Goal: Task Accomplishment & Management: Manage account settings

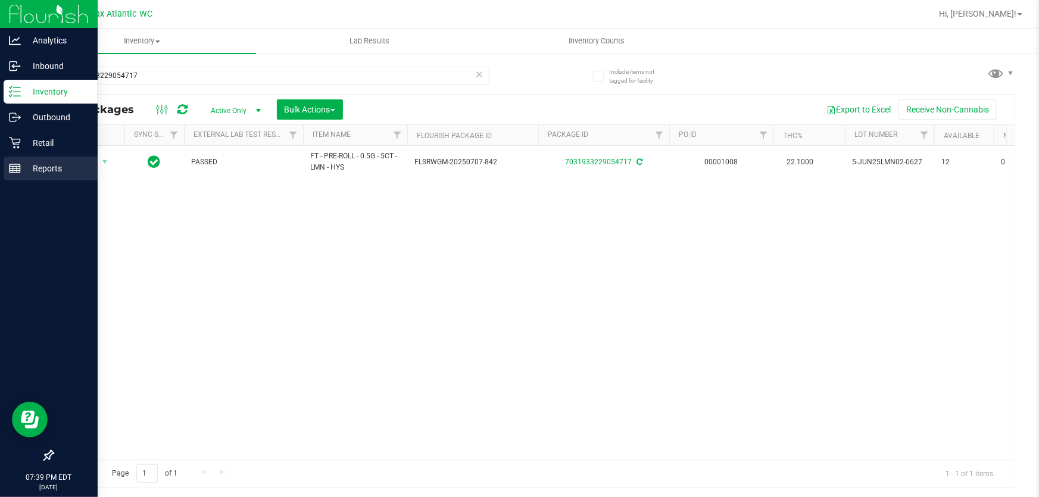
click at [16, 171] on line at bounding box center [15, 171] width 11 height 0
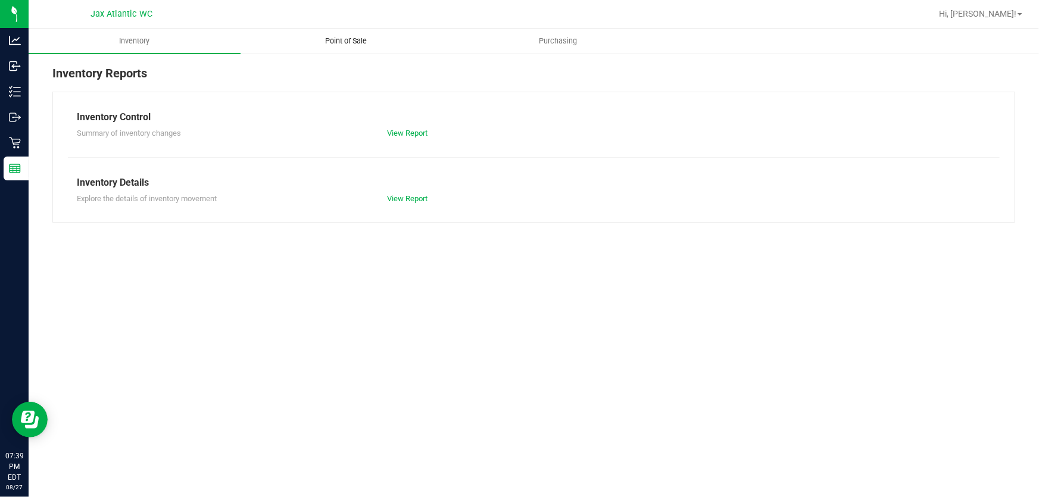
click at [349, 42] on span "Point of Sale" at bounding box center [347, 41] width 74 height 11
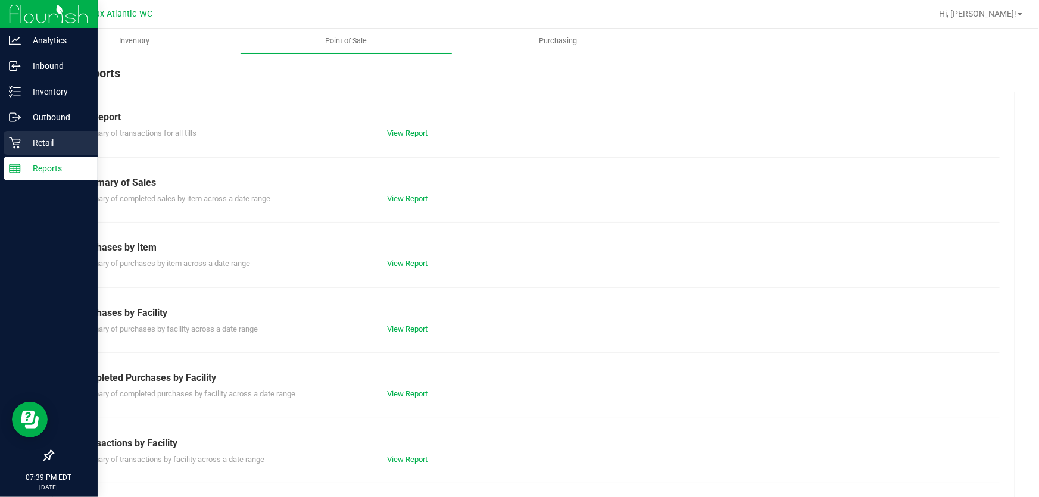
click at [12, 140] on icon at bounding box center [14, 143] width 11 height 11
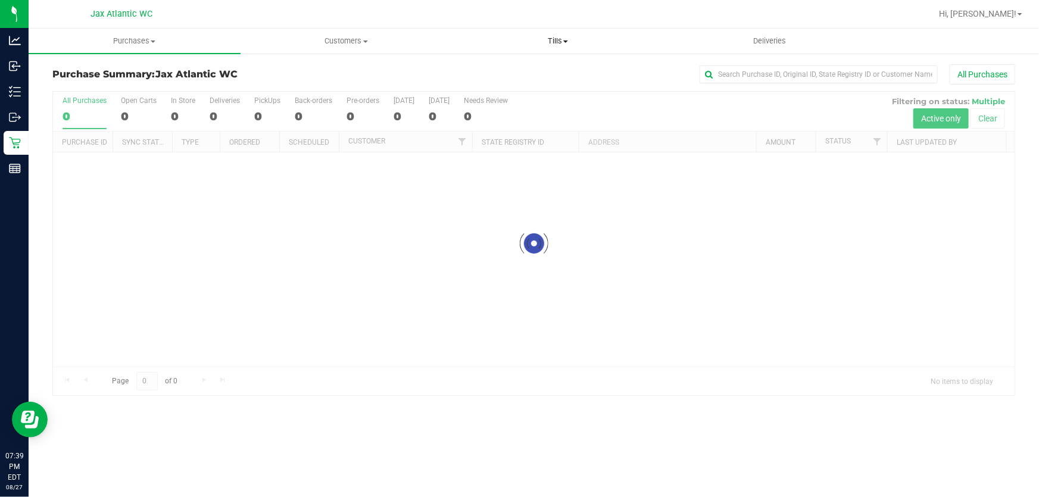
click at [558, 43] on span "Tills" at bounding box center [557, 41] width 211 height 11
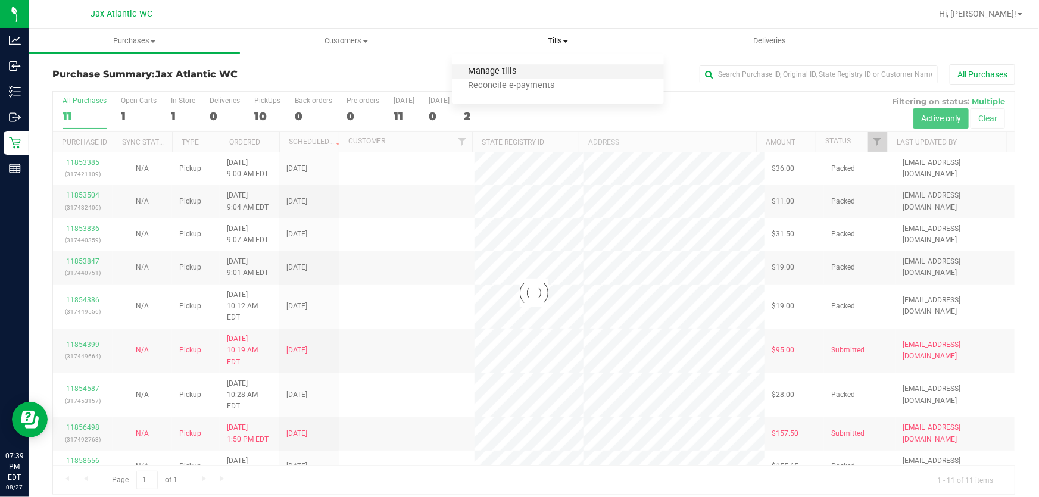
click at [517, 68] on span "Manage tills" at bounding box center [492, 72] width 80 height 10
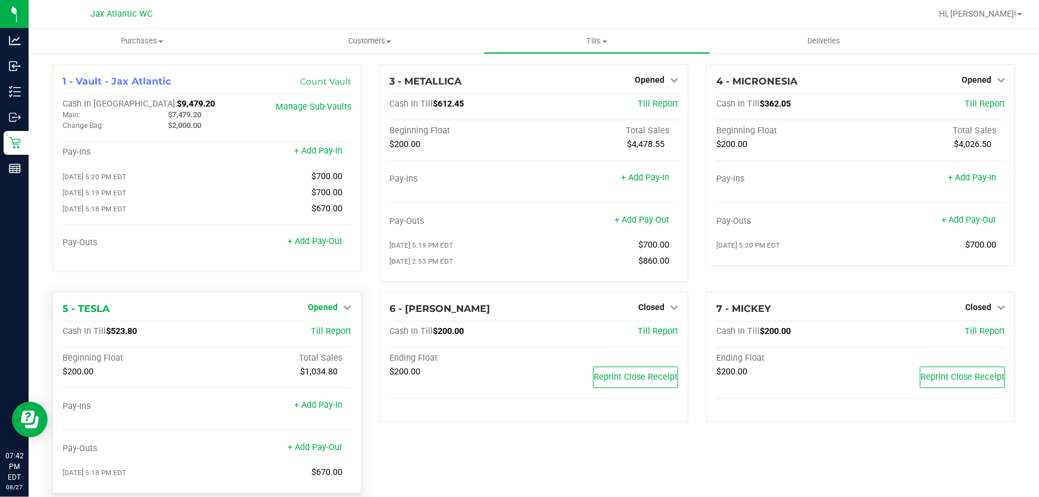
click at [324, 312] on span "Opened" at bounding box center [323, 307] width 30 height 10
click at [332, 333] on link "Close Till" at bounding box center [324, 332] width 32 height 10
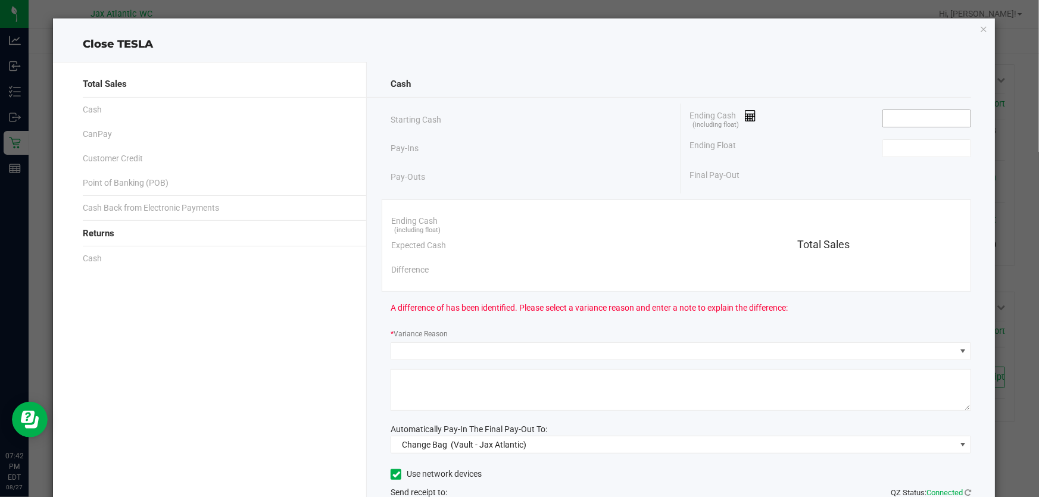
click at [896, 115] on input at bounding box center [927, 118] width 88 height 17
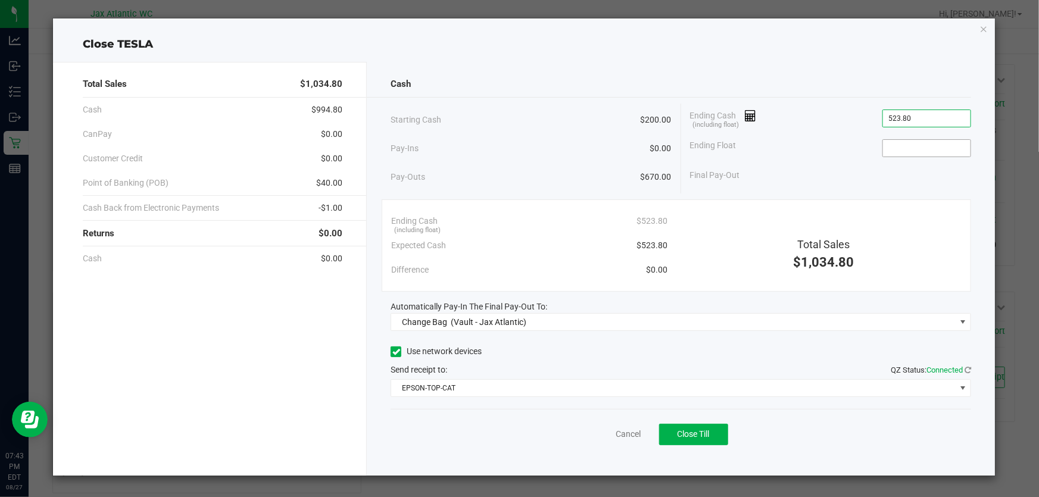
type input "$523.80"
click at [893, 150] on input at bounding box center [927, 148] width 88 height 17
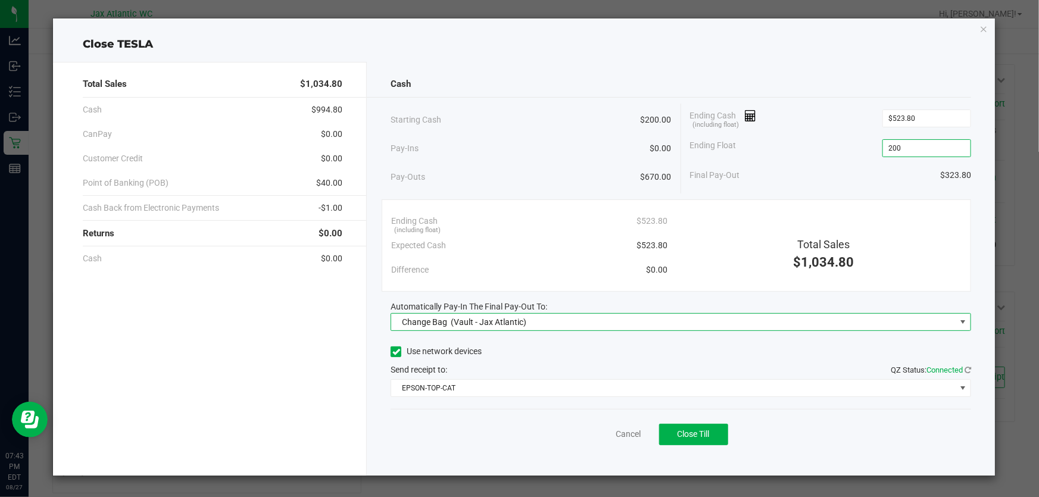
type input "$200.00"
click at [532, 321] on span "Change Bag (Vault - Jax Atlantic)" at bounding box center [673, 322] width 564 height 17
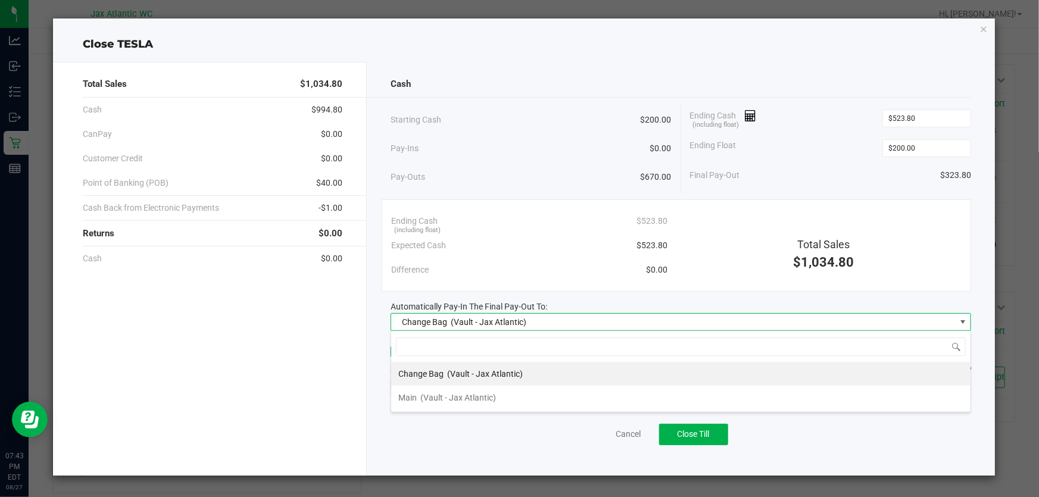
scroll to position [18, 580]
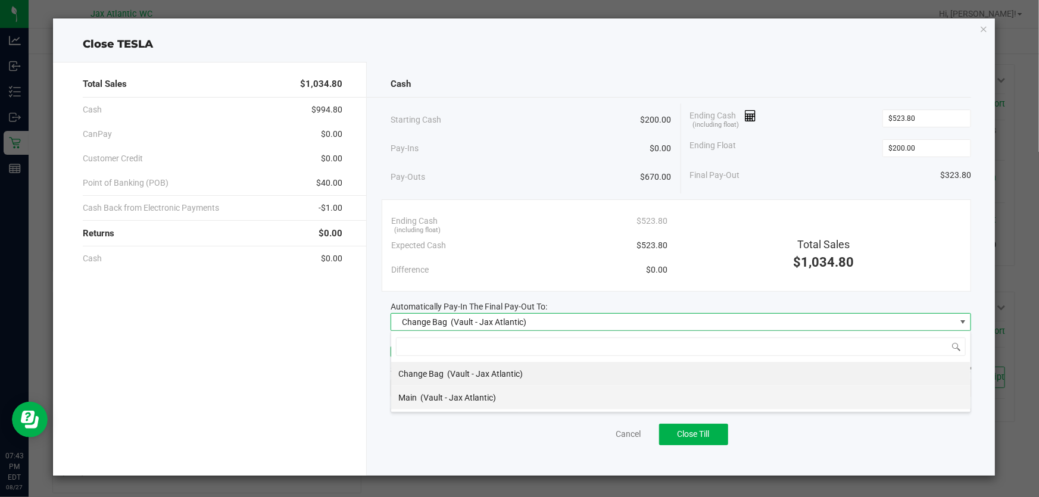
click at [432, 401] on span "(Vault - Jax Atlantic)" at bounding box center [458, 398] width 76 height 10
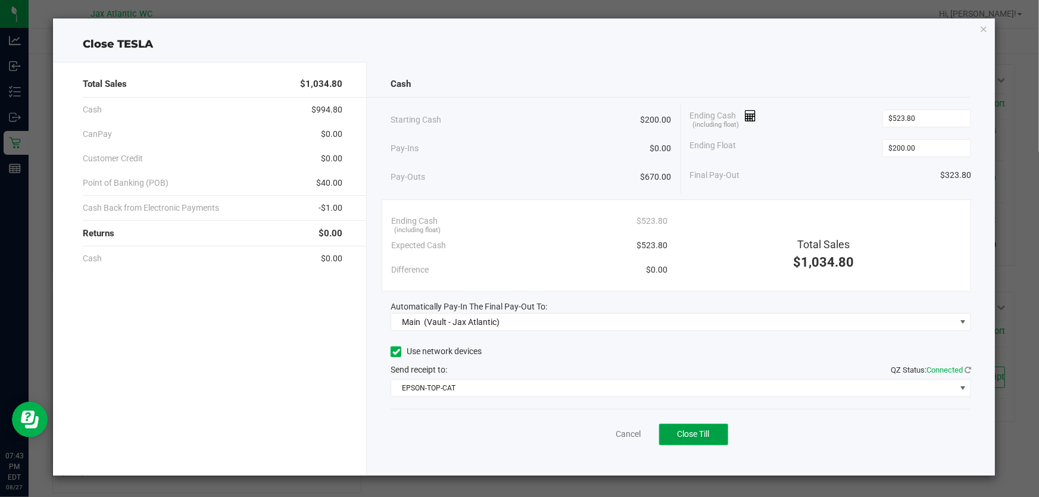
click at [702, 432] on span "Close Till" at bounding box center [693, 434] width 32 height 10
click at [601, 432] on link "Dismiss" at bounding box center [602, 434] width 29 height 13
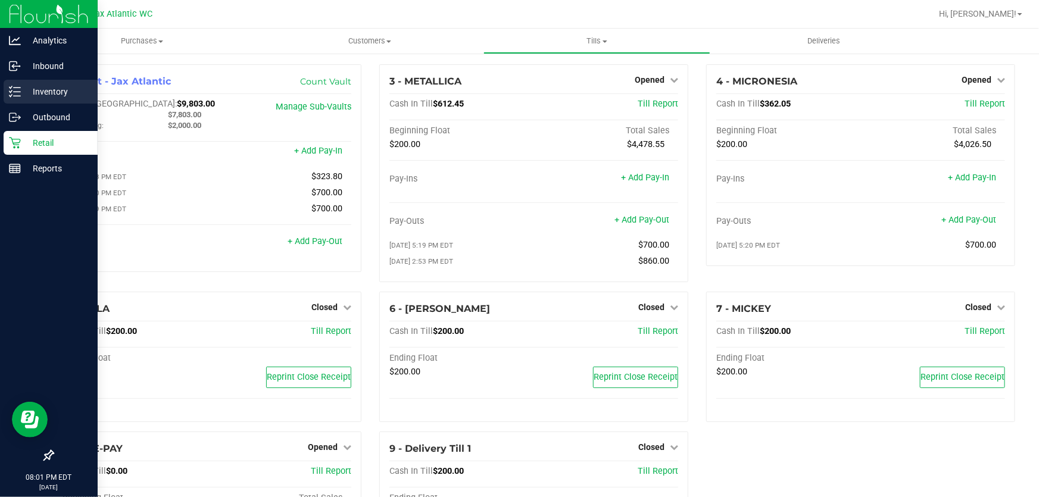
click at [43, 95] on p "Inventory" at bounding box center [56, 92] width 71 height 14
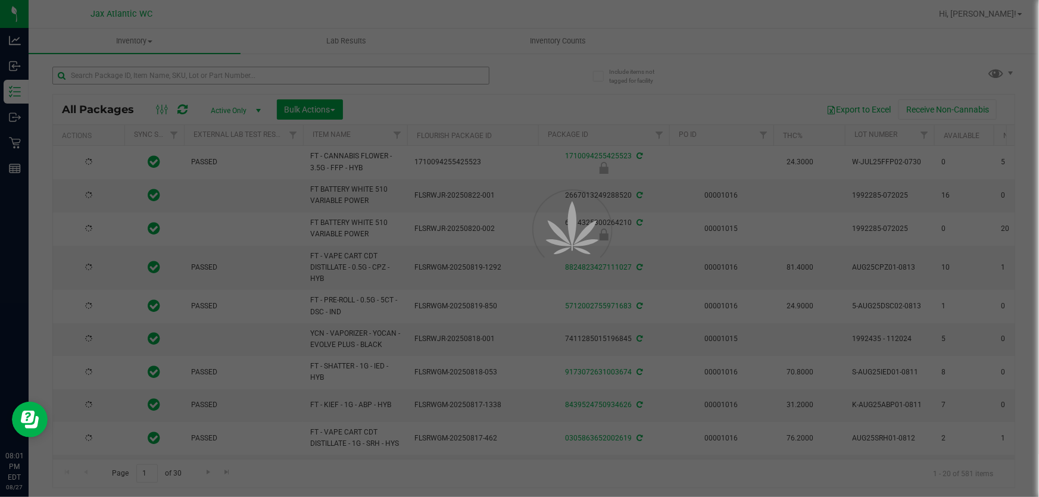
click at [119, 76] on div at bounding box center [519, 248] width 1039 height 497
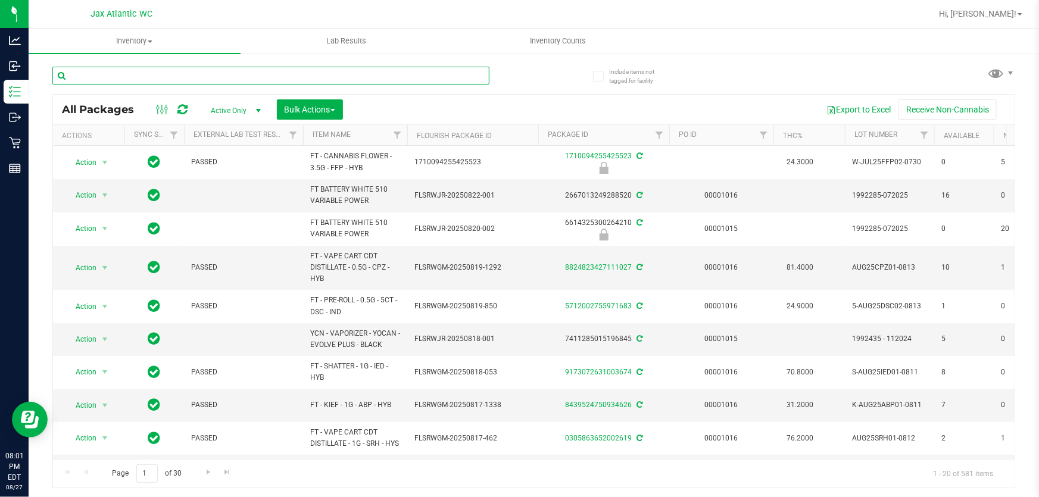
click at [119, 76] on input "text" at bounding box center [270, 76] width 437 height 18
type input "dda"
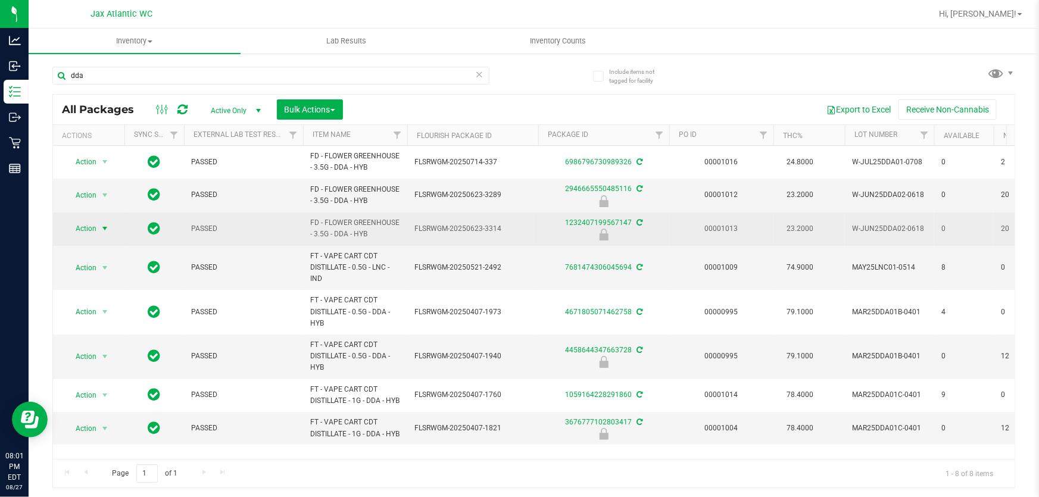
click at [99, 229] on span "select" at bounding box center [105, 228] width 15 height 17
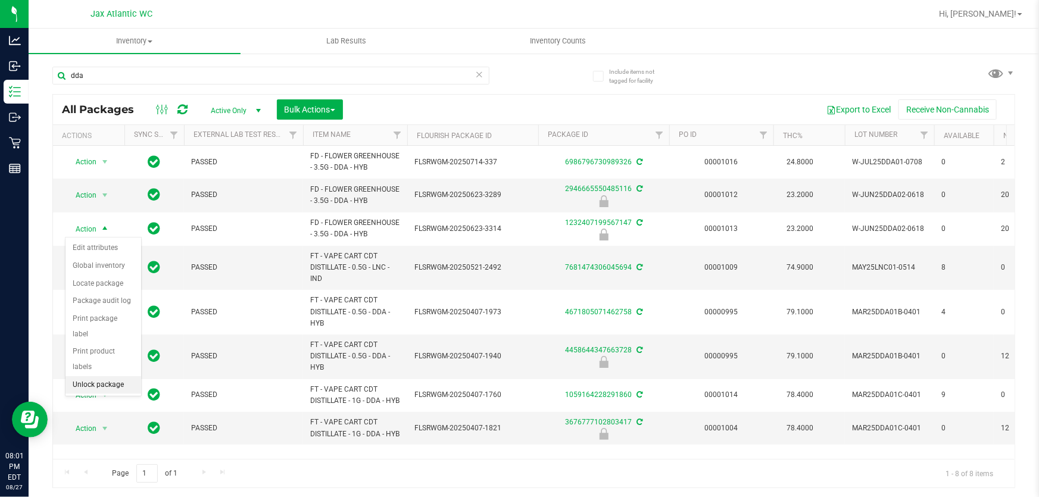
click at [96, 376] on li "Unlock package" at bounding box center [103, 385] width 76 height 18
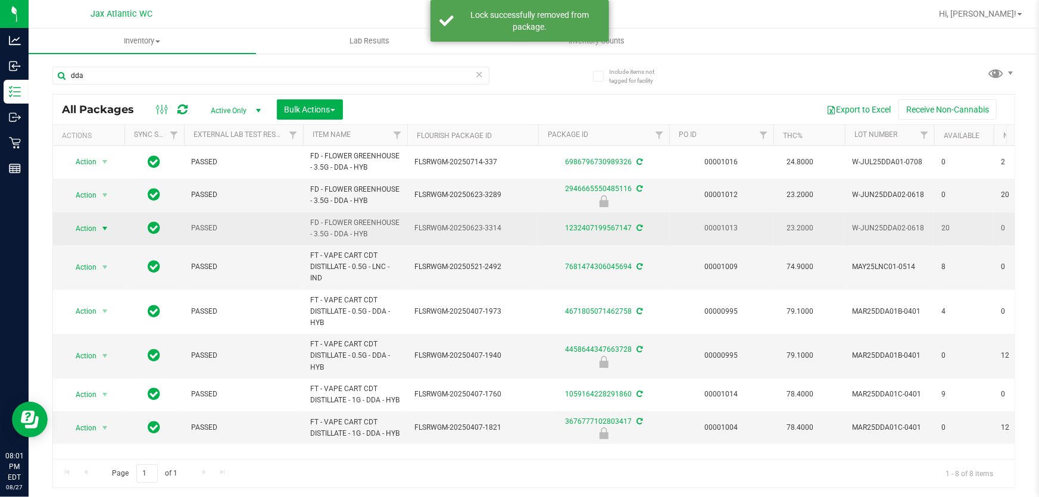
click at [99, 229] on span "select" at bounding box center [105, 228] width 15 height 17
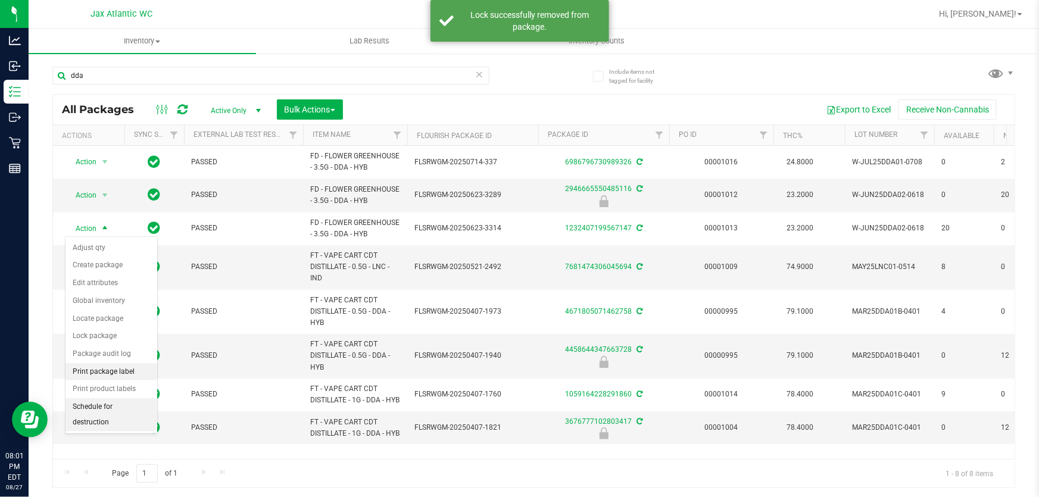
click at [96, 366] on li "Print package label" at bounding box center [111, 372] width 92 height 18
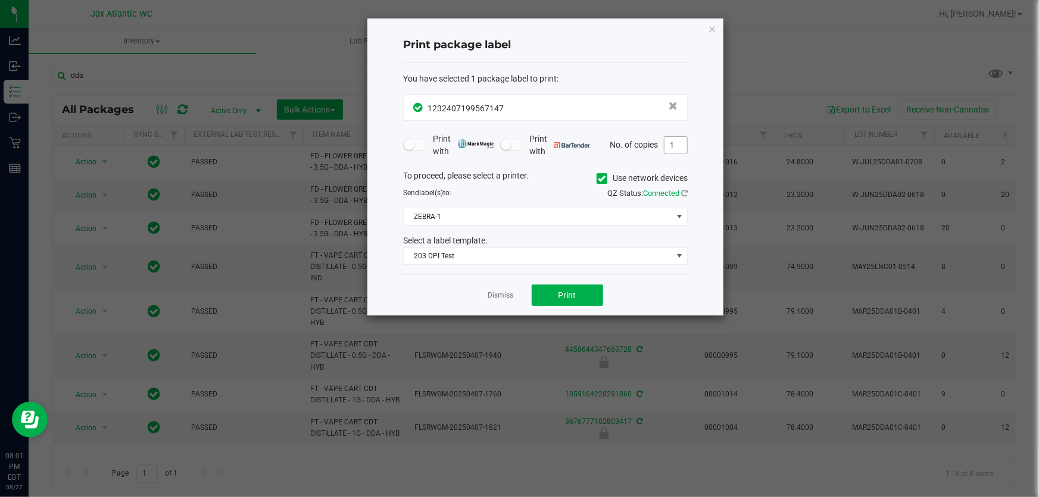
click at [674, 148] on input "1" at bounding box center [675, 145] width 23 height 17
type input "2"
click at [587, 291] on button "Print" at bounding box center [567, 295] width 71 height 21
click at [510, 291] on link "Dismiss" at bounding box center [501, 296] width 26 height 10
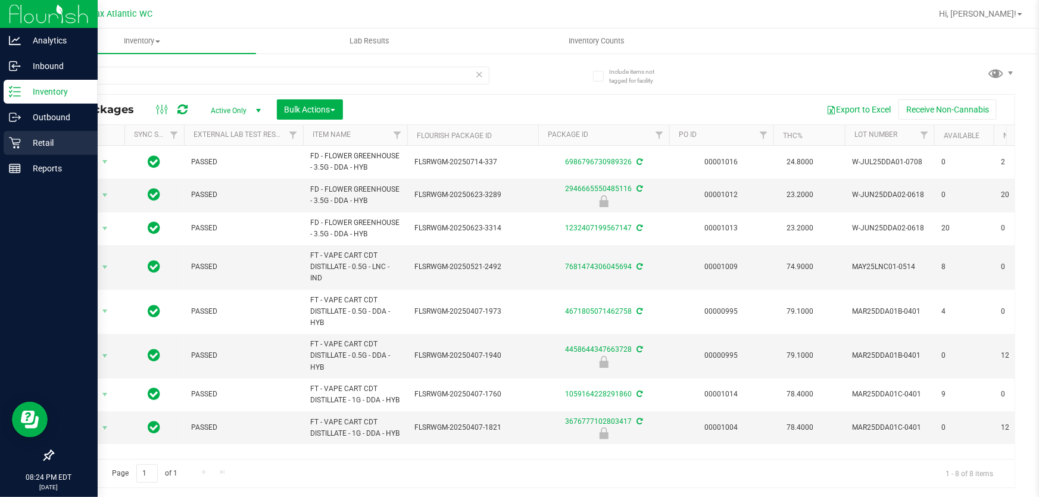
click at [15, 142] on icon at bounding box center [15, 143] width 12 height 12
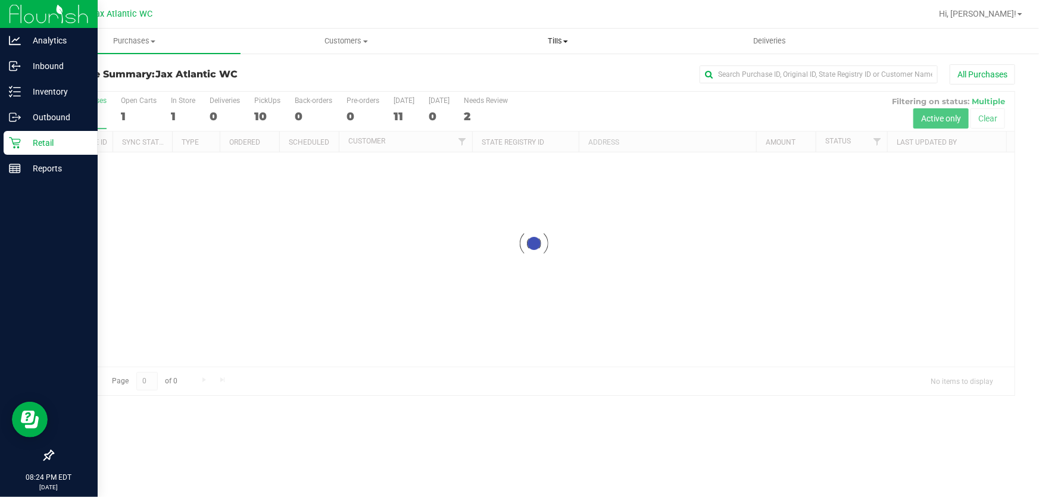
click at [554, 39] on span "Tills" at bounding box center [557, 41] width 211 height 11
click at [495, 72] on span "Manage tills" at bounding box center [492, 72] width 80 height 10
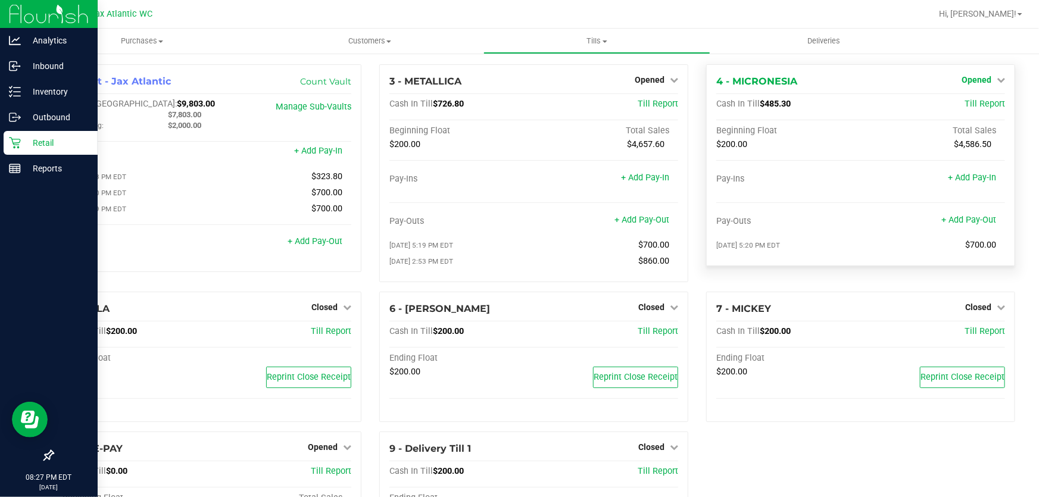
click at [980, 78] on span "Opened" at bounding box center [976, 80] width 30 height 10
click at [973, 105] on link "Close Till" at bounding box center [977, 105] width 32 height 10
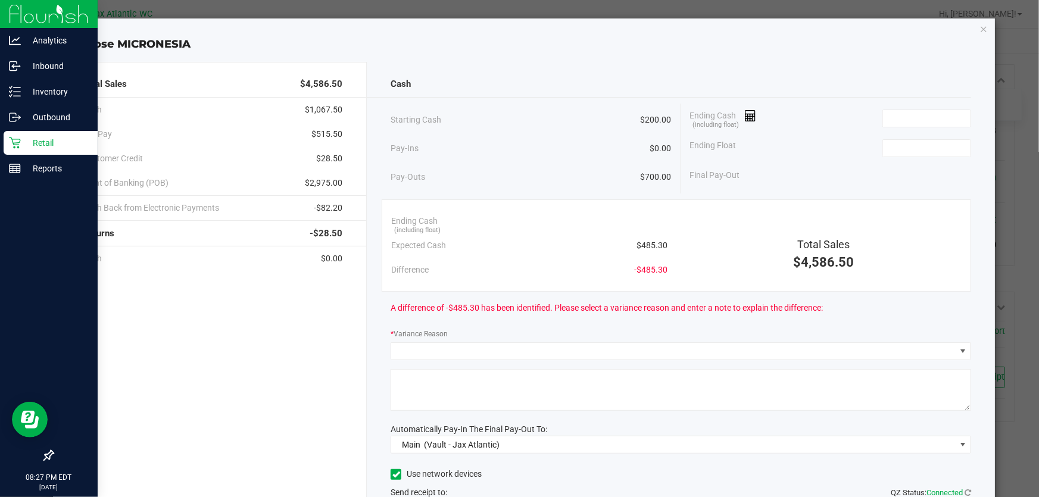
click at [979, 27] on icon "button" at bounding box center [983, 28] width 8 height 14
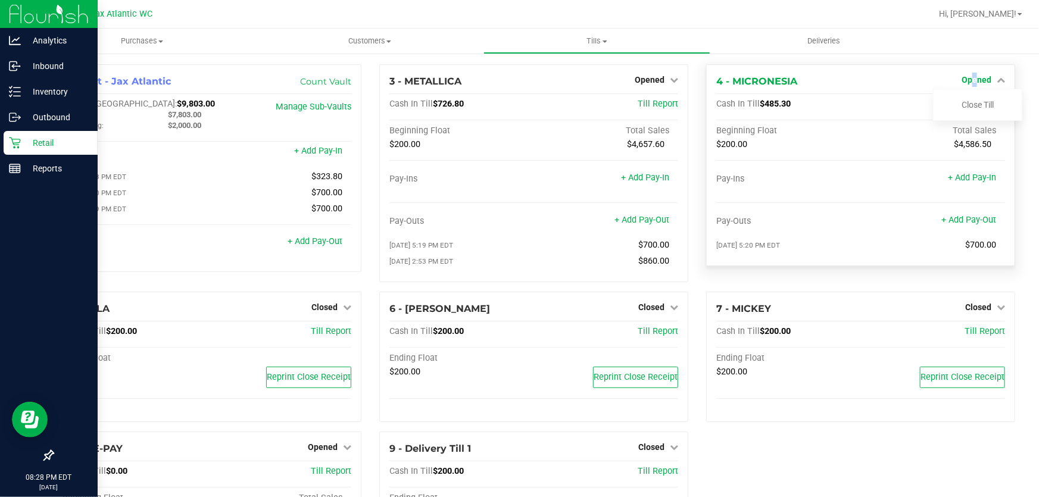
click at [967, 80] on span "Opened" at bounding box center [976, 80] width 30 height 10
click at [972, 102] on link "Close Till" at bounding box center [977, 105] width 32 height 10
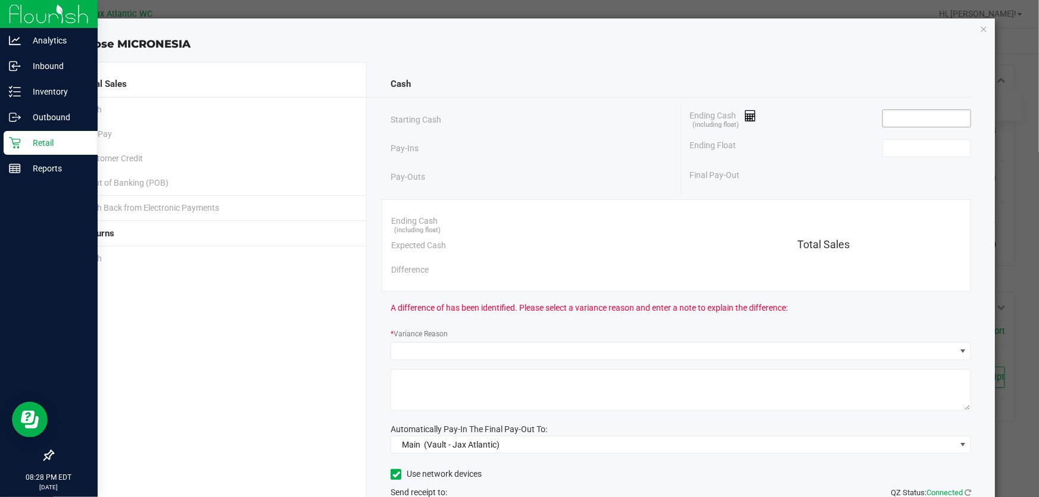
click at [896, 118] on input at bounding box center [927, 118] width 88 height 17
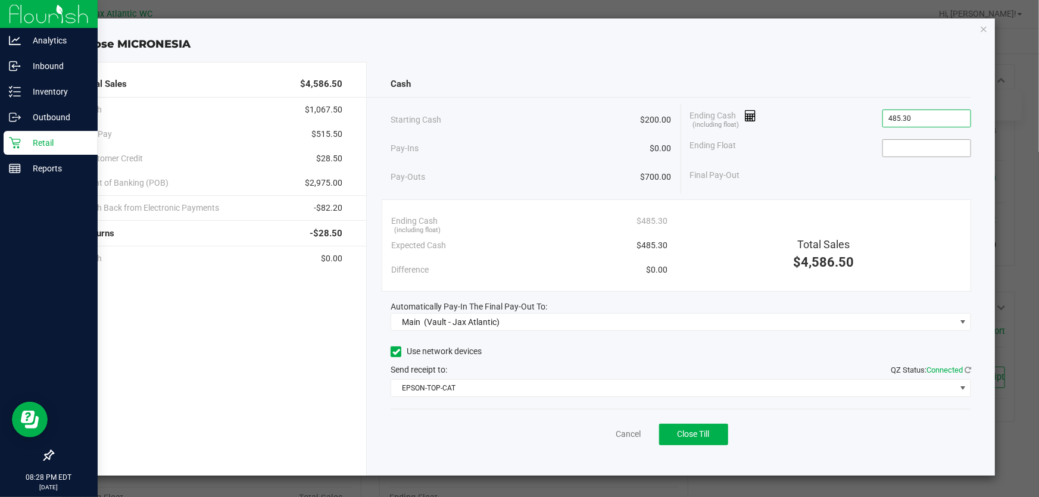
type input "$485.30"
click at [929, 143] on input at bounding box center [927, 148] width 88 height 17
type input "$200.00"
click at [693, 448] on div "Cancel Close Till" at bounding box center [681, 432] width 580 height 46
click at [699, 436] on span "Close Till" at bounding box center [693, 434] width 32 height 10
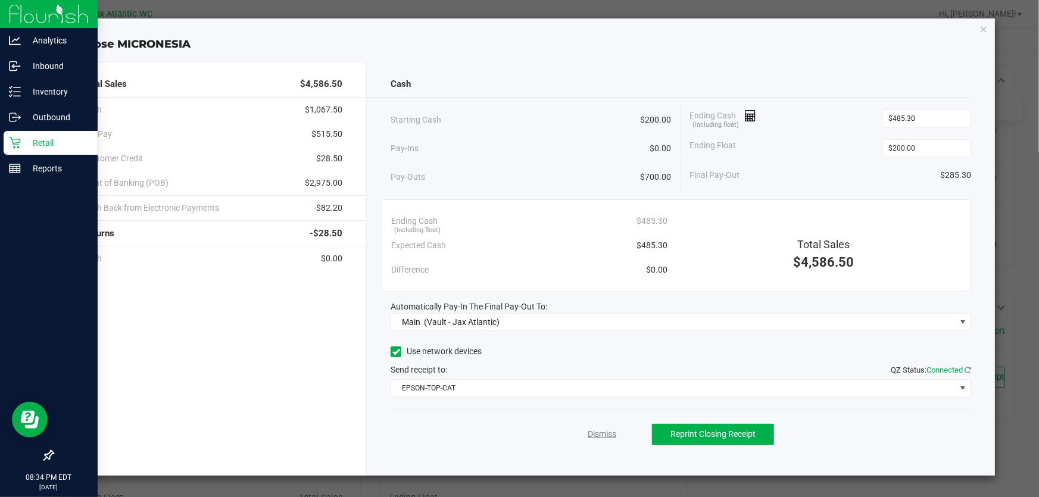
click at [605, 437] on link "Dismiss" at bounding box center [602, 434] width 29 height 13
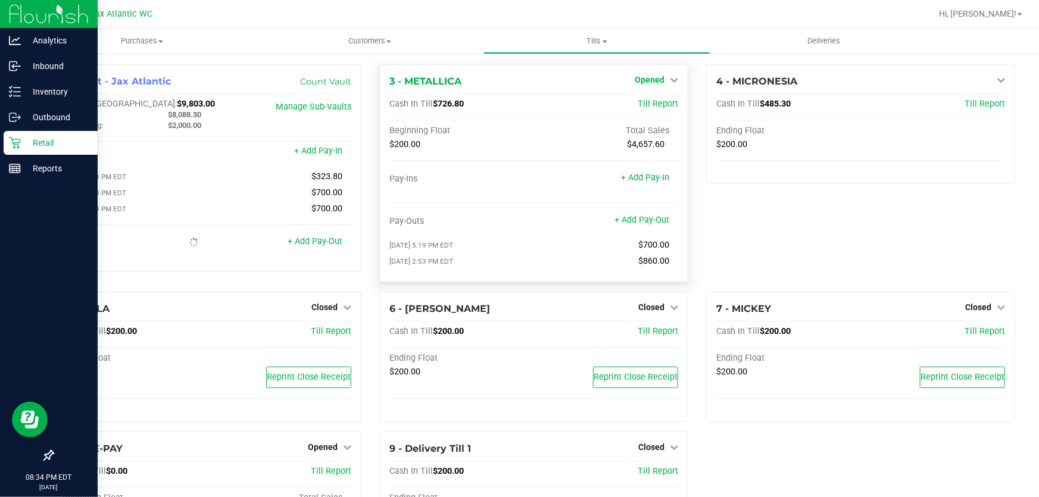
click at [648, 79] on span "Opened" at bounding box center [650, 80] width 30 height 10
click at [664, 104] on div "Close Till" at bounding box center [651, 105] width 88 height 15
click at [646, 105] on link "Close Till" at bounding box center [651, 105] width 32 height 10
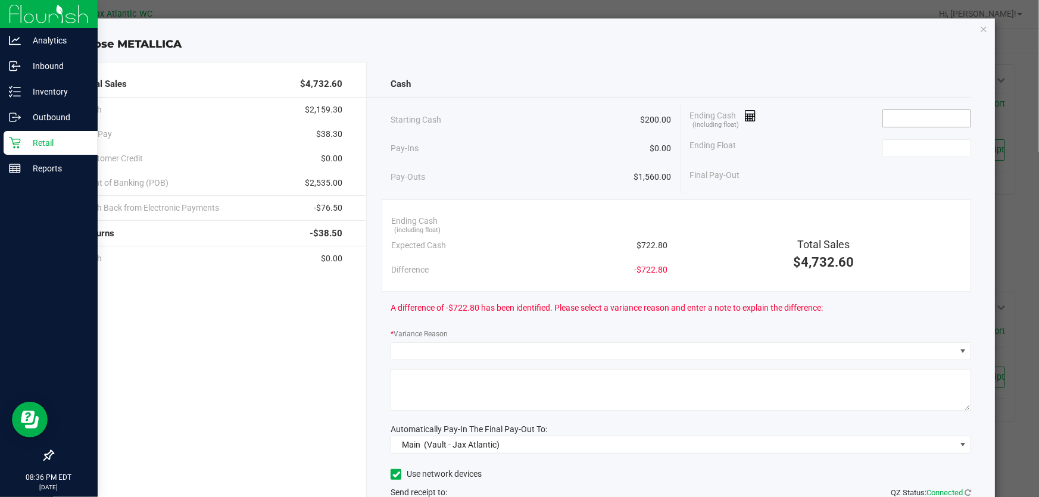
click at [933, 115] on input at bounding box center [927, 118] width 88 height 17
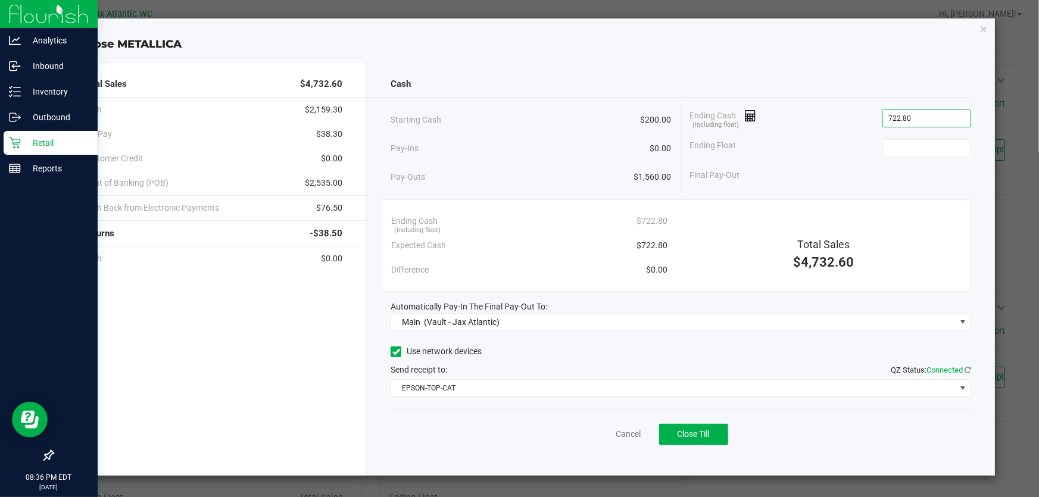
type input "$722.80"
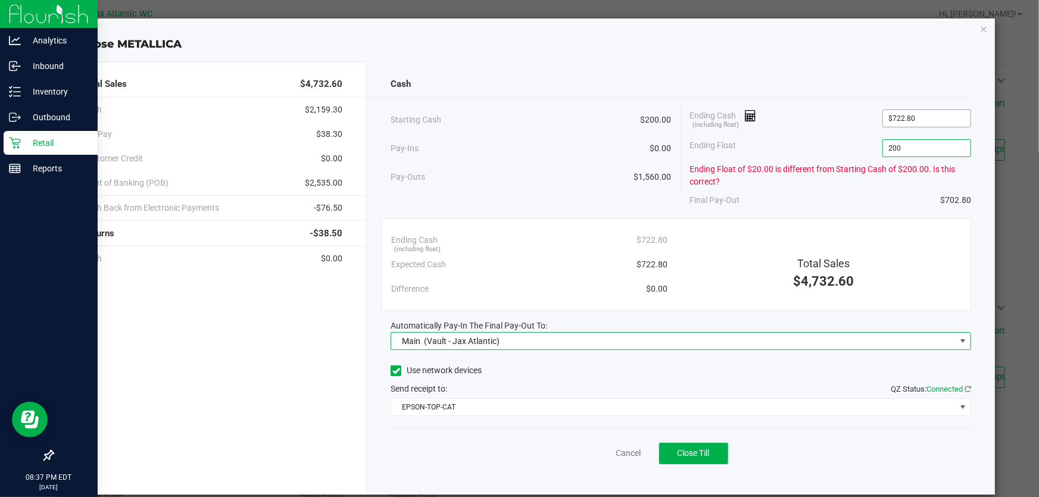
type input "$200.00"
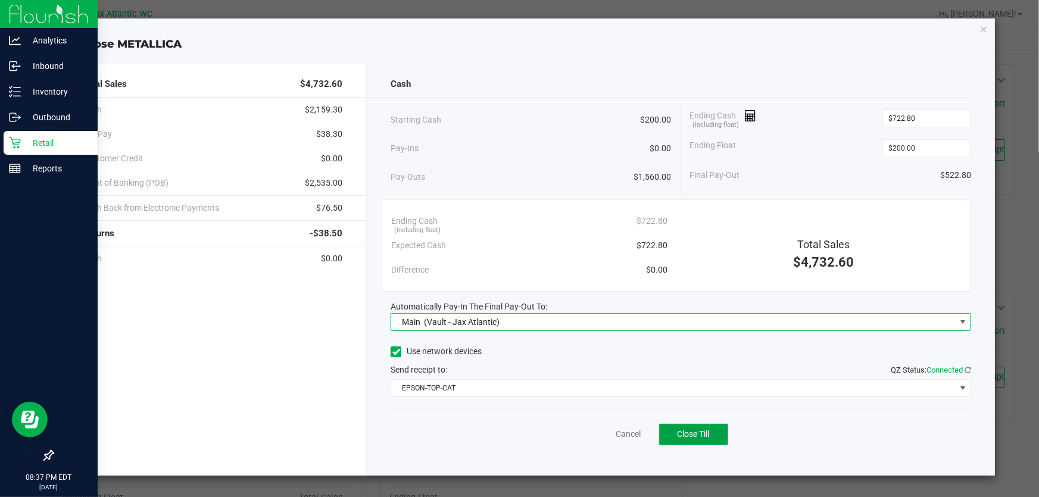
click at [683, 435] on span "Close Till" at bounding box center [693, 434] width 32 height 10
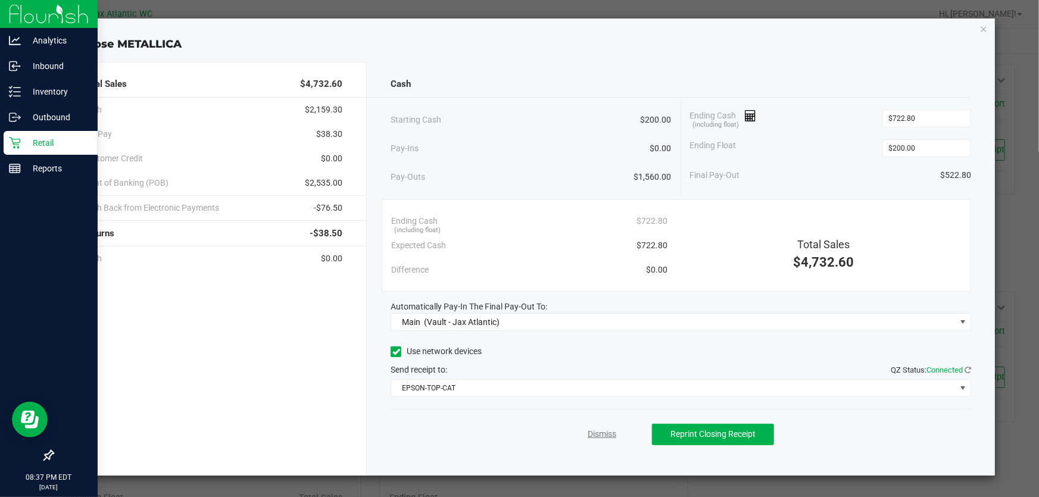
click at [588, 428] on link "Dismiss" at bounding box center [602, 434] width 29 height 13
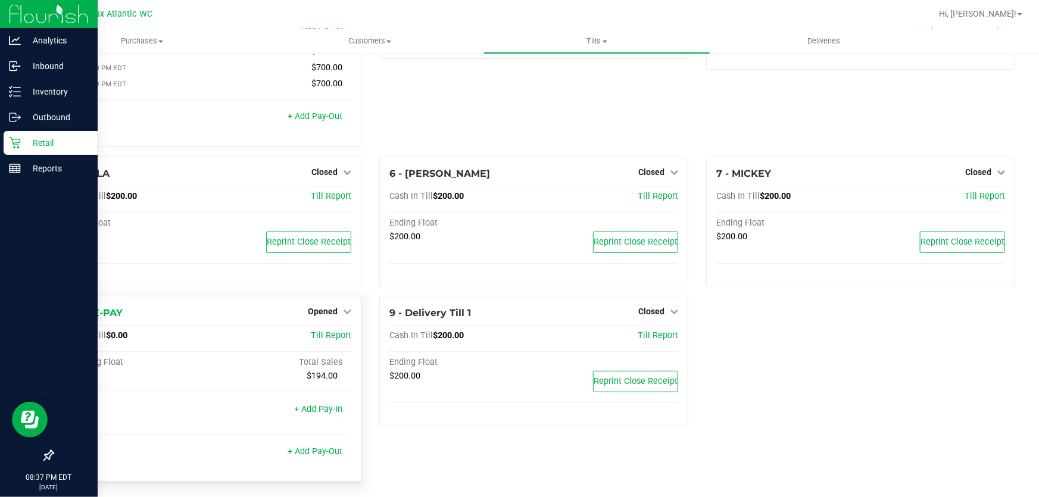
scroll to position [132, 0]
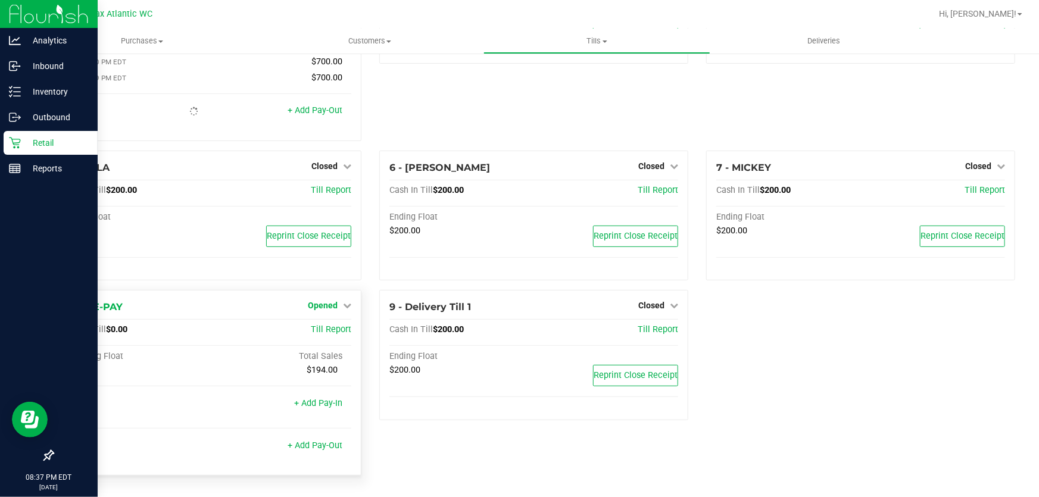
click at [318, 303] on span "Opened" at bounding box center [323, 306] width 30 height 10
click at [328, 327] on link "Close Till" at bounding box center [324, 331] width 32 height 10
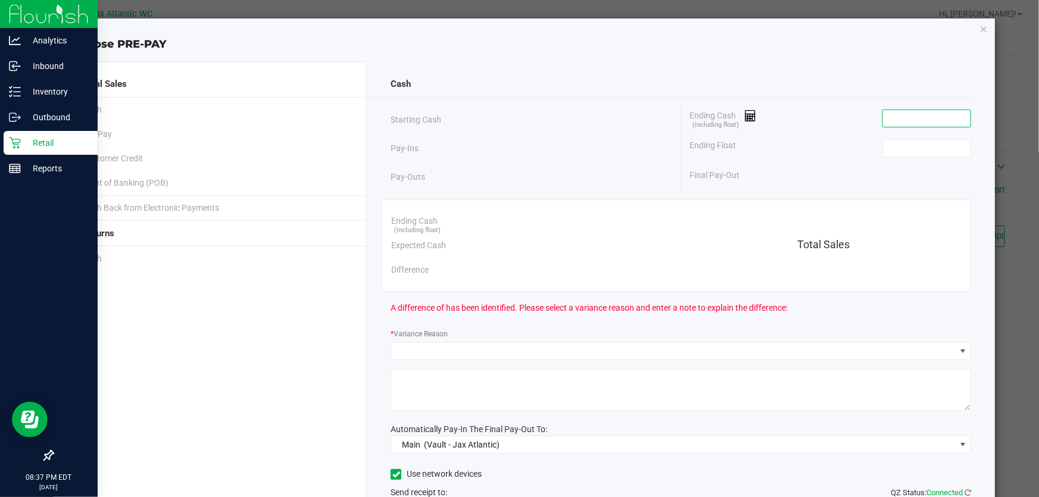
click at [920, 112] on input at bounding box center [927, 118] width 88 height 17
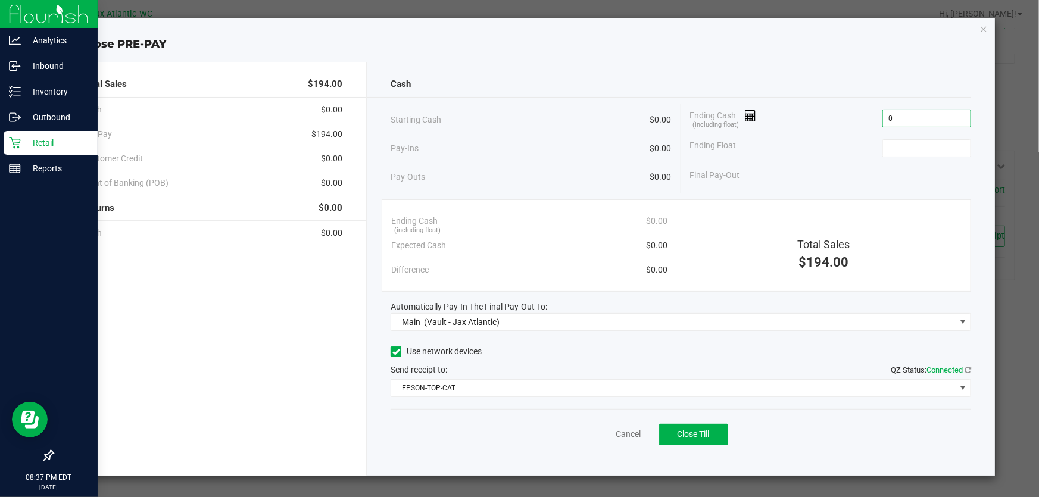
type input "$0.00"
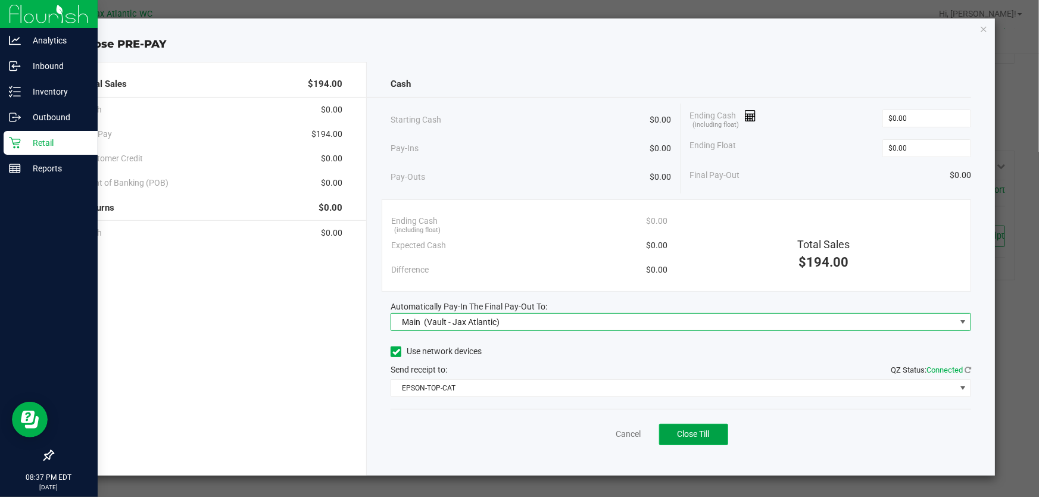
click at [676, 432] on button "Close Till" at bounding box center [693, 434] width 69 height 21
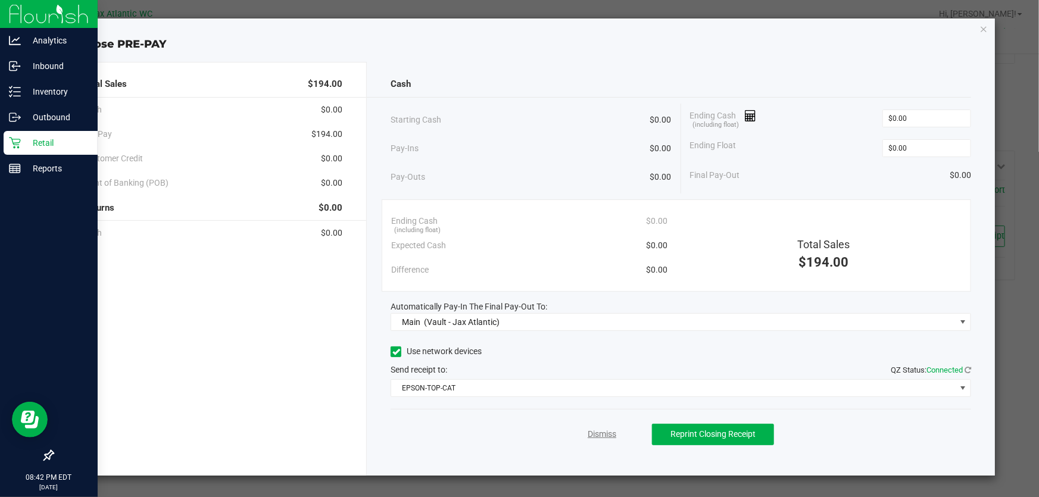
click at [604, 438] on link "Dismiss" at bounding box center [602, 434] width 29 height 13
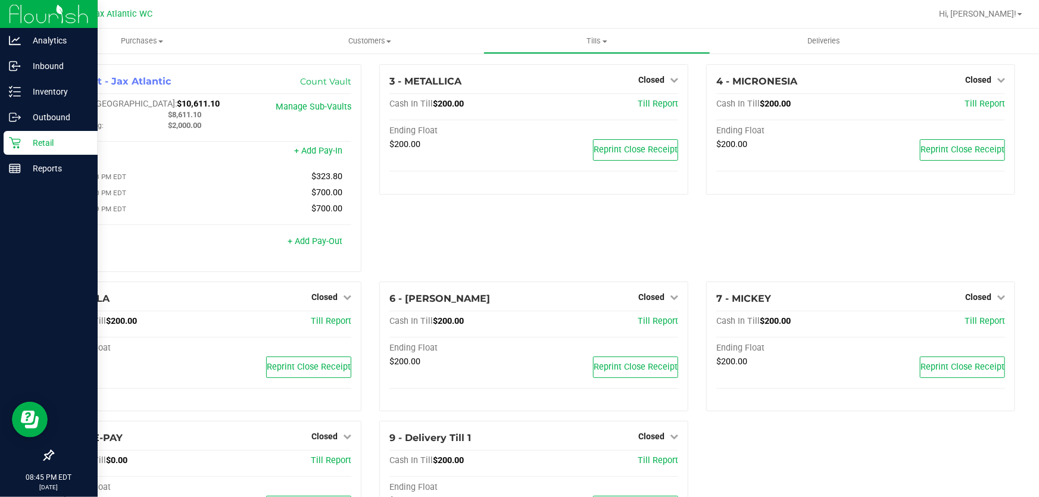
scroll to position [0, 0]
click at [592, 39] on span "Tills" at bounding box center [597, 41] width 226 height 11
click at [536, 85] on span "Reconcile e-payments" at bounding box center [542, 86] width 118 height 10
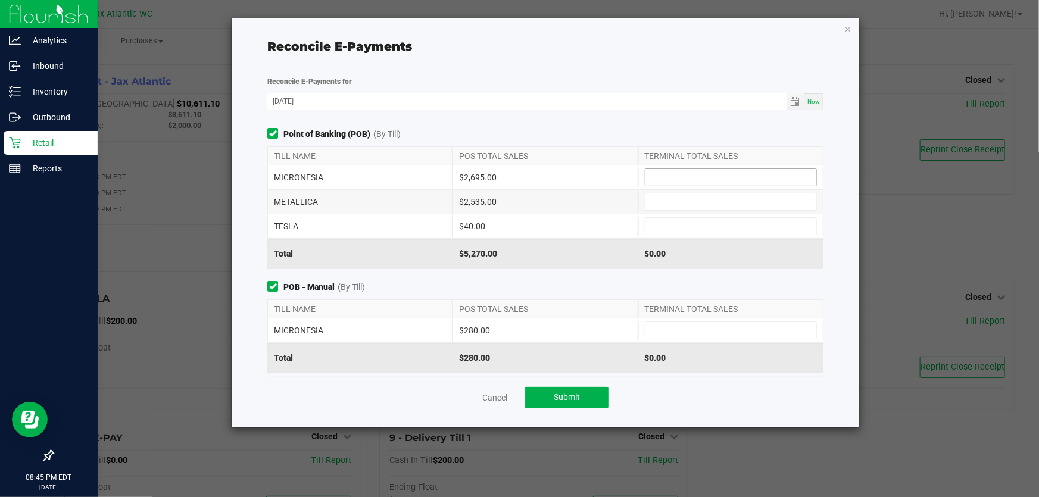
click at [705, 174] on input at bounding box center [730, 177] width 171 height 17
click at [720, 179] on input "2685" at bounding box center [730, 177] width 171 height 17
type input "$2,695.00"
type input "$2,535.00"
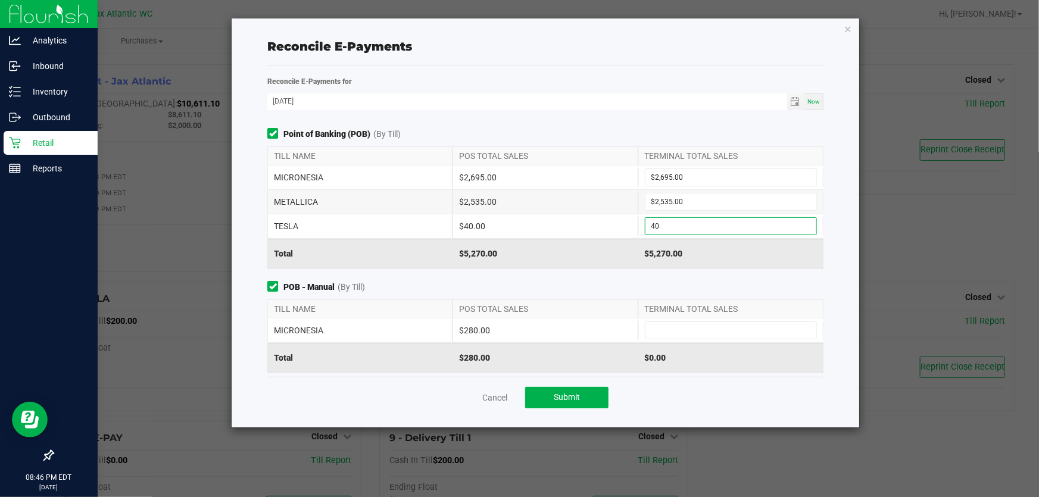
type input "$40.00"
type input "$280.00"
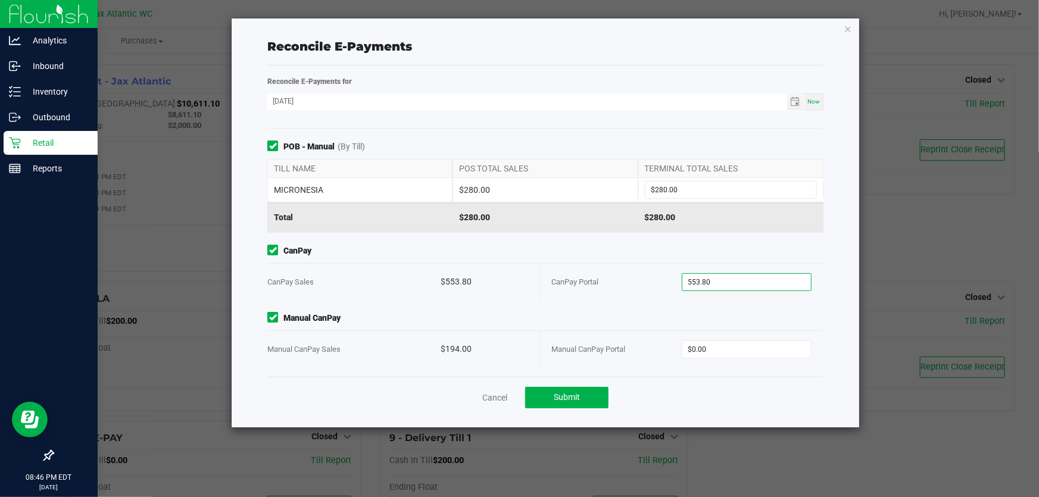
type input "$553.80"
type input "$194.00"
click at [546, 396] on button "Submit" at bounding box center [566, 397] width 83 height 21
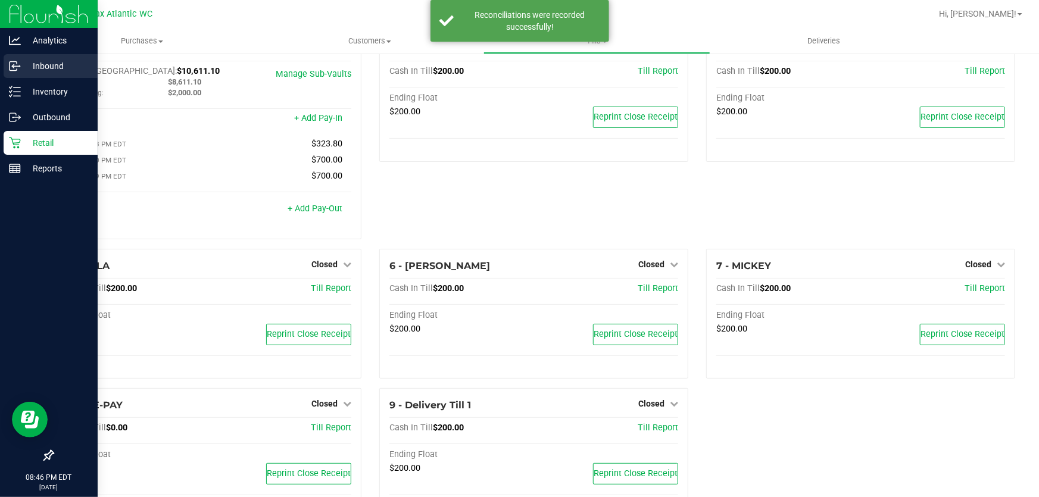
scroll to position [0, 0]
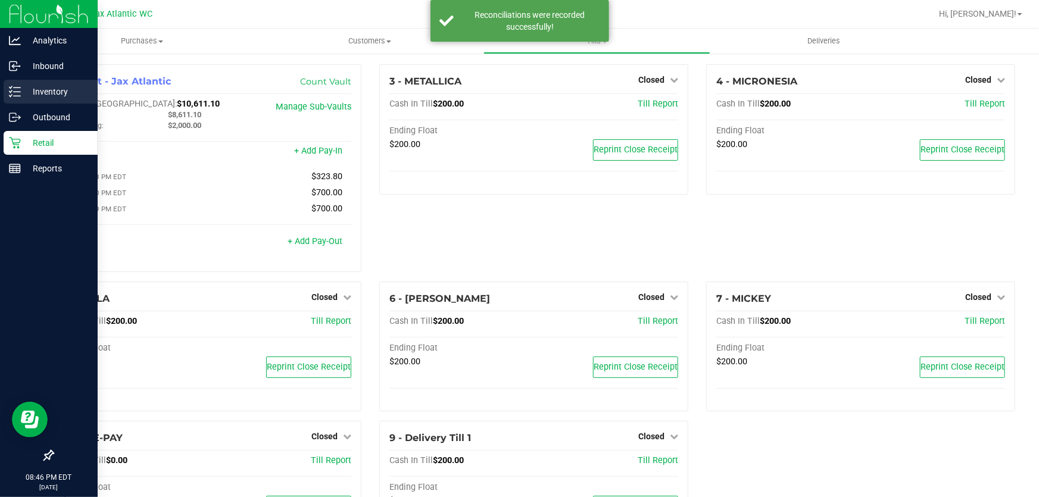
click at [30, 95] on p "Inventory" at bounding box center [56, 92] width 71 height 14
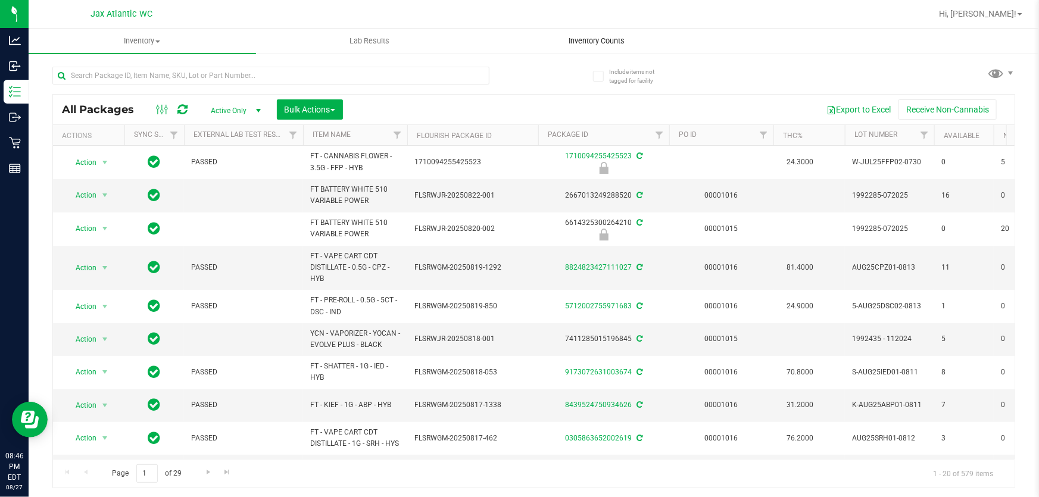
click at [606, 42] on span "Inventory Counts" at bounding box center [597, 41] width 88 height 11
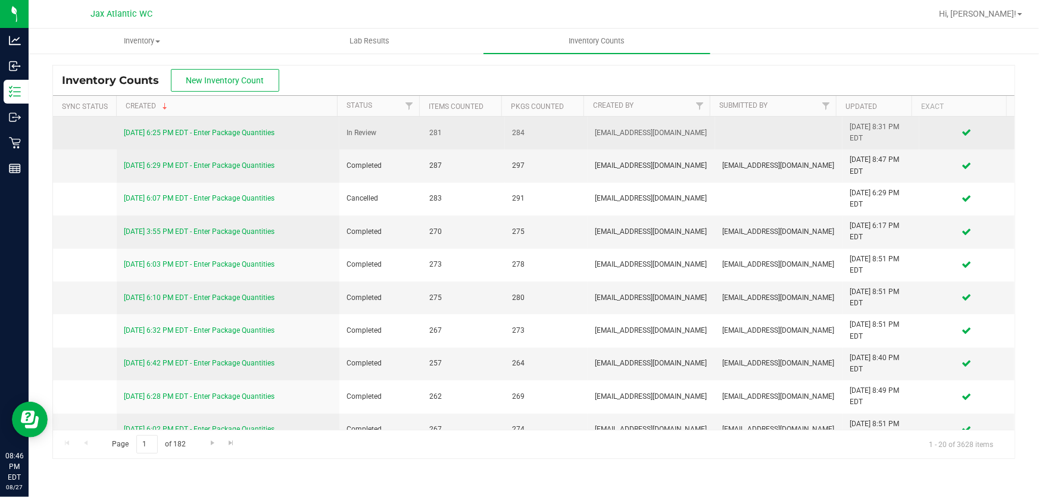
click at [161, 130] on link "[DATE] 6:25 PM EDT - Enter Package Quantities" at bounding box center [199, 133] width 151 height 8
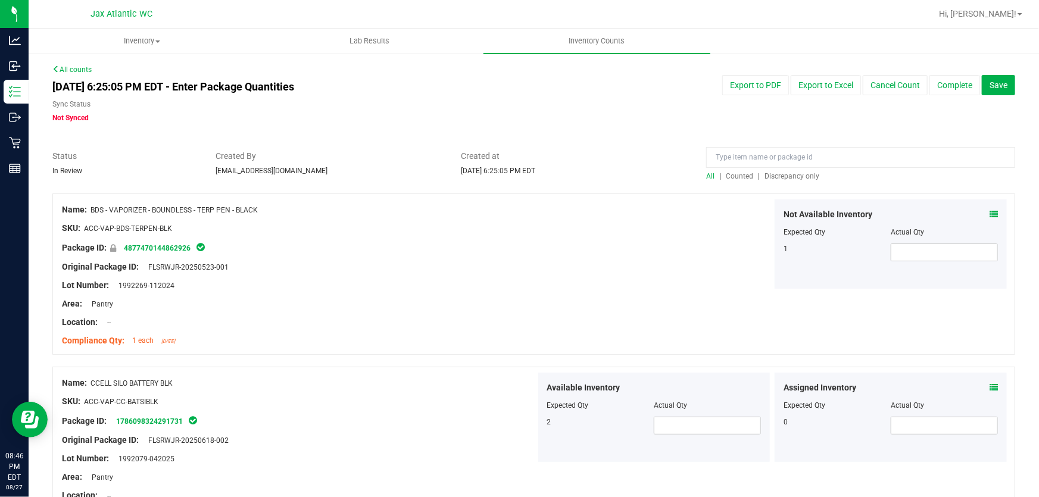
click at [791, 173] on span "Discrepancy only" at bounding box center [791, 176] width 55 height 8
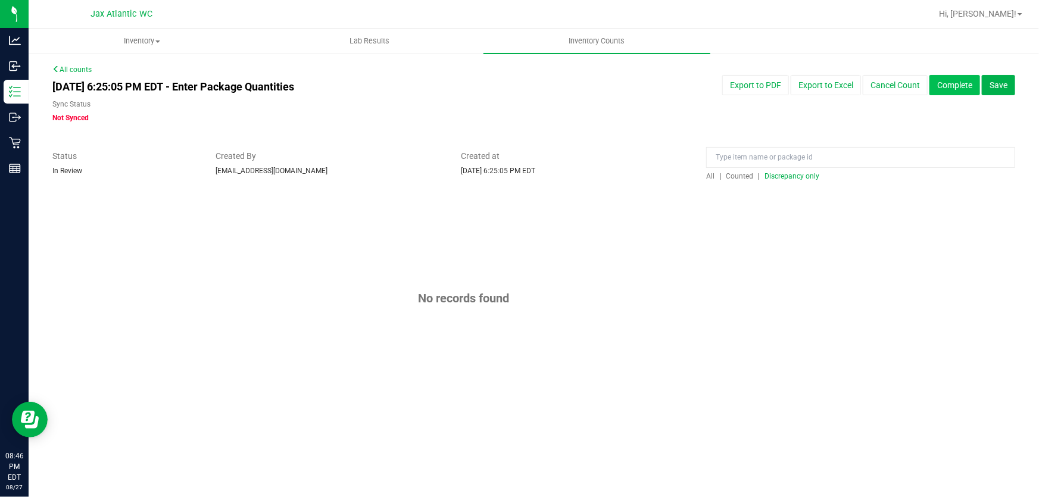
click at [969, 87] on button "Complete" at bounding box center [954, 85] width 51 height 20
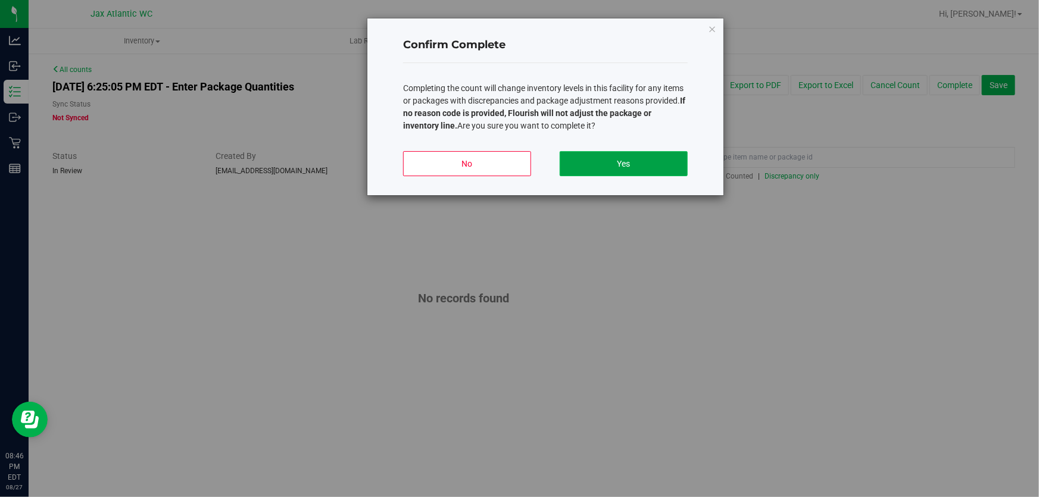
click at [604, 161] on button "Yes" at bounding box center [624, 163] width 128 height 25
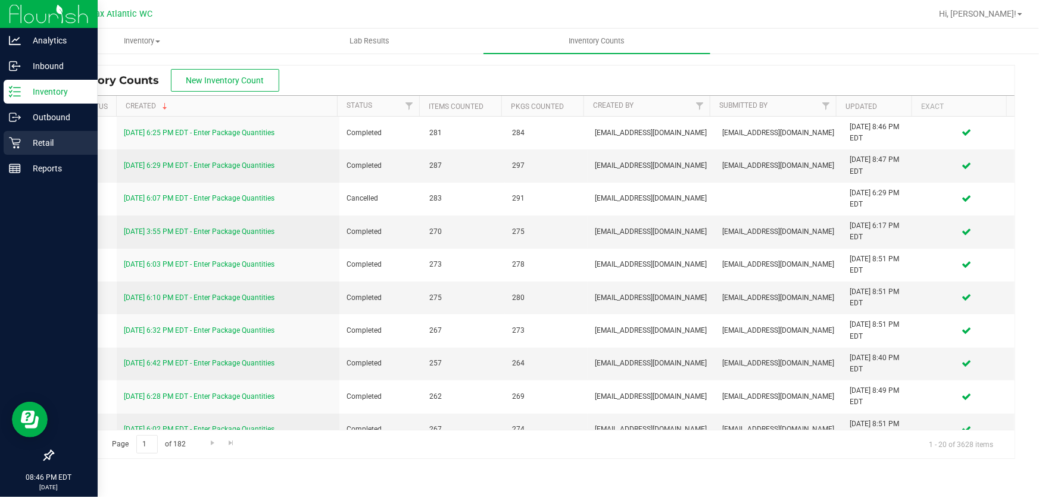
click at [27, 144] on p "Retail" at bounding box center [56, 143] width 71 height 14
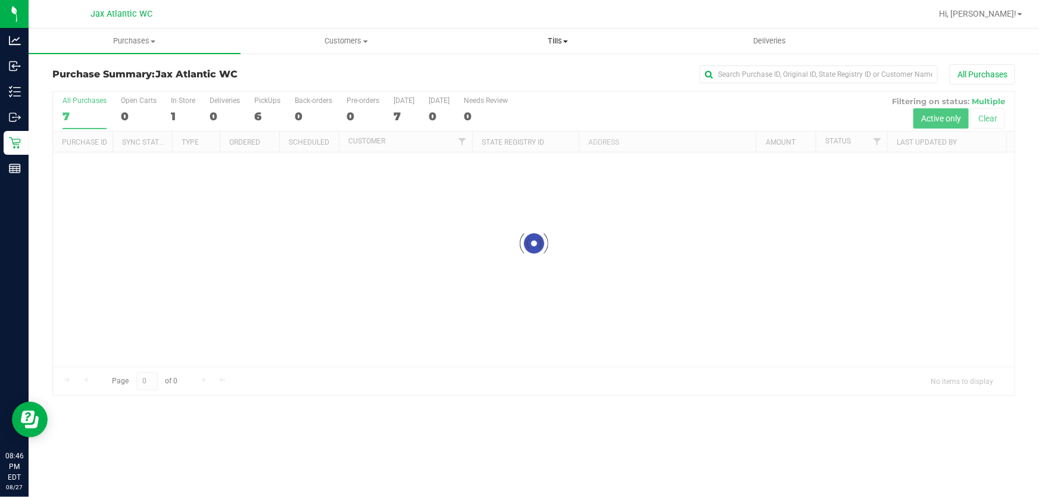
click at [546, 40] on span "Tills" at bounding box center [557, 41] width 211 height 11
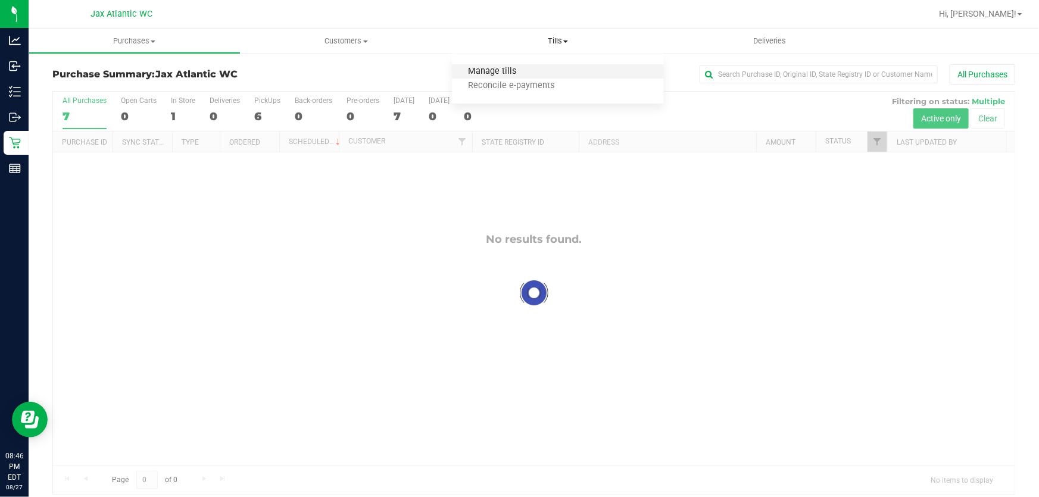
click at [494, 74] on span "Manage tills" at bounding box center [492, 72] width 80 height 10
